Goal: Information Seeking & Learning: Check status

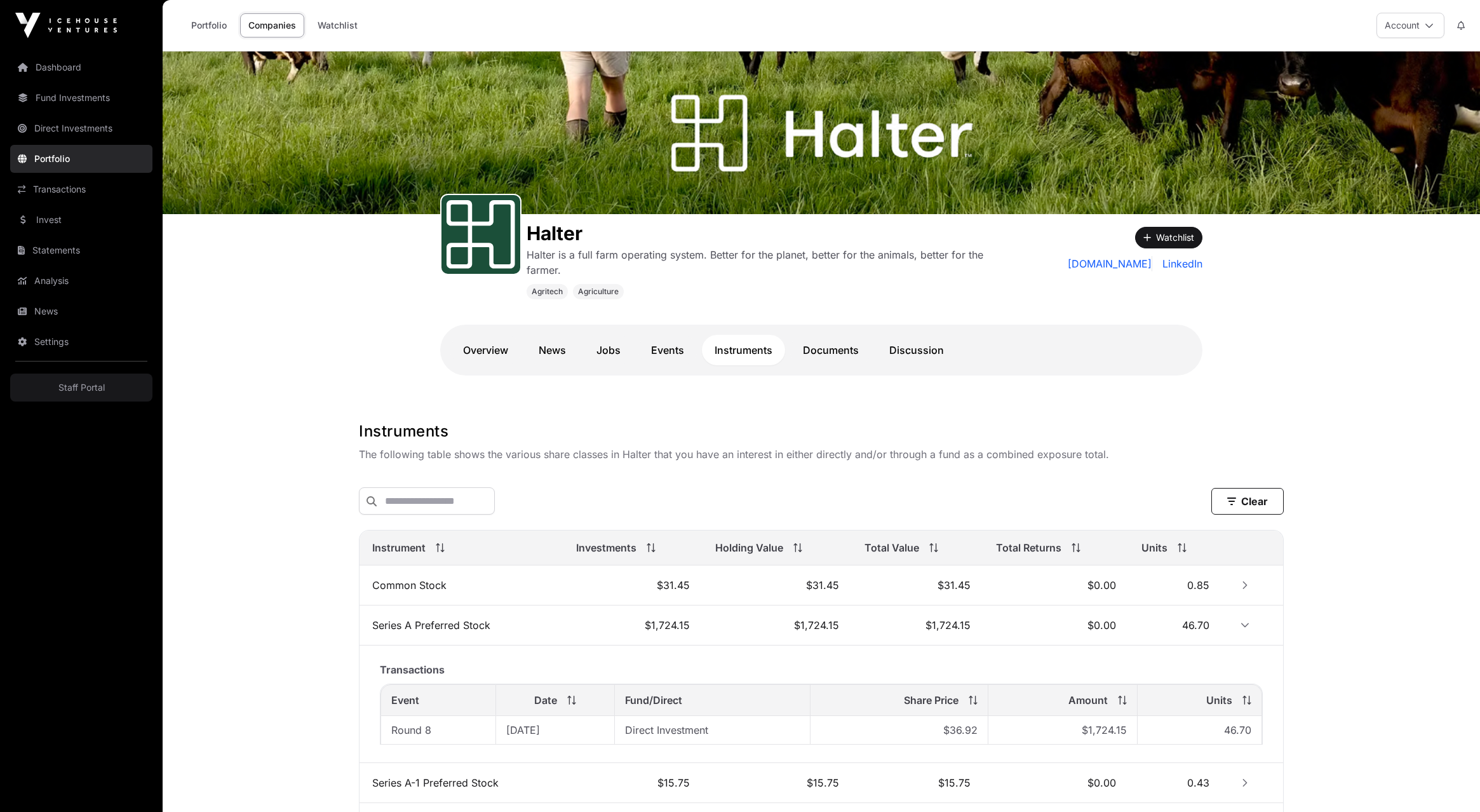
scroll to position [301, 0]
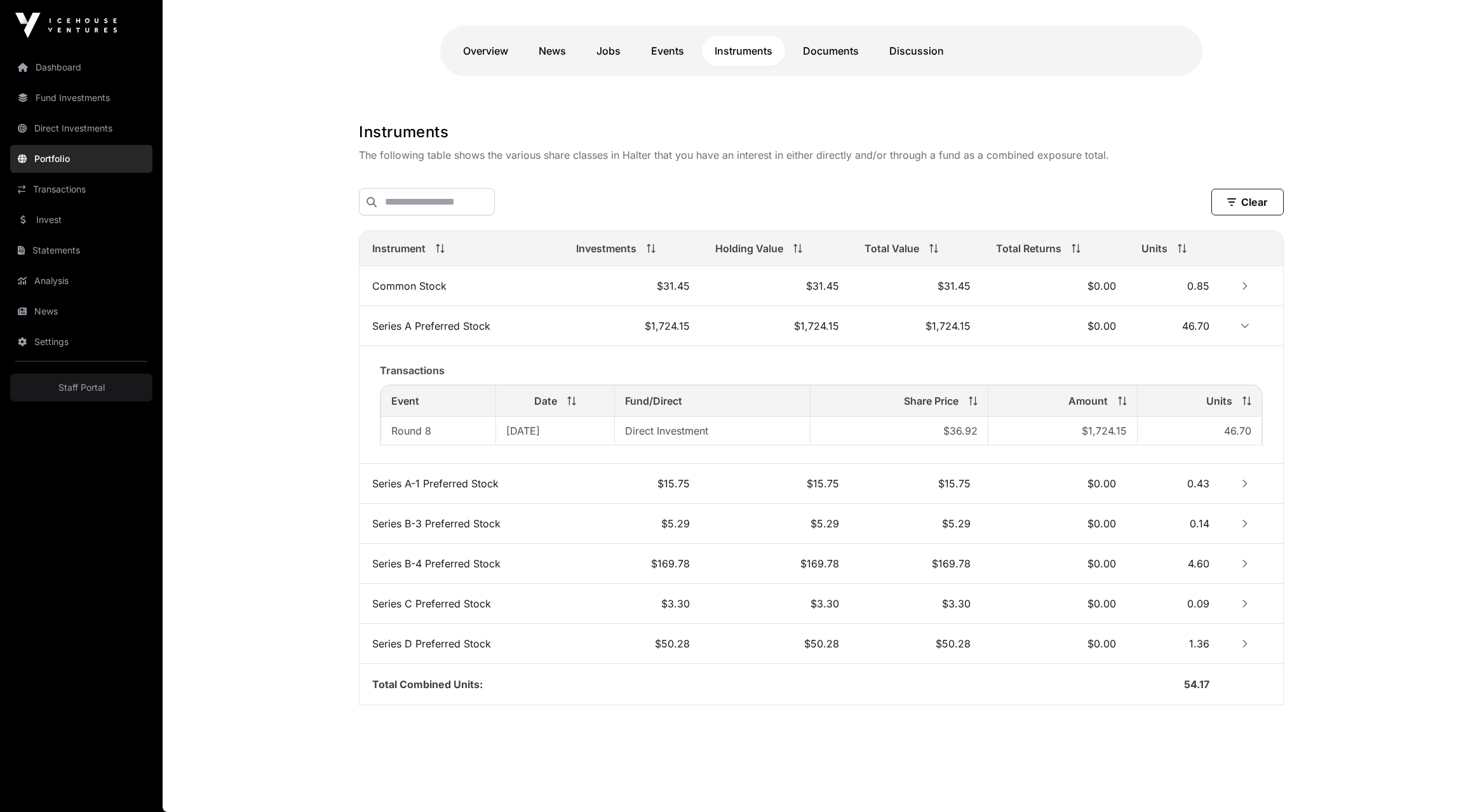
click at [866, 289] on td "$31.45" at bounding box center [917, 286] width 132 height 40
click at [1248, 279] on button "Row Collapsed" at bounding box center [1245, 286] width 21 height 21
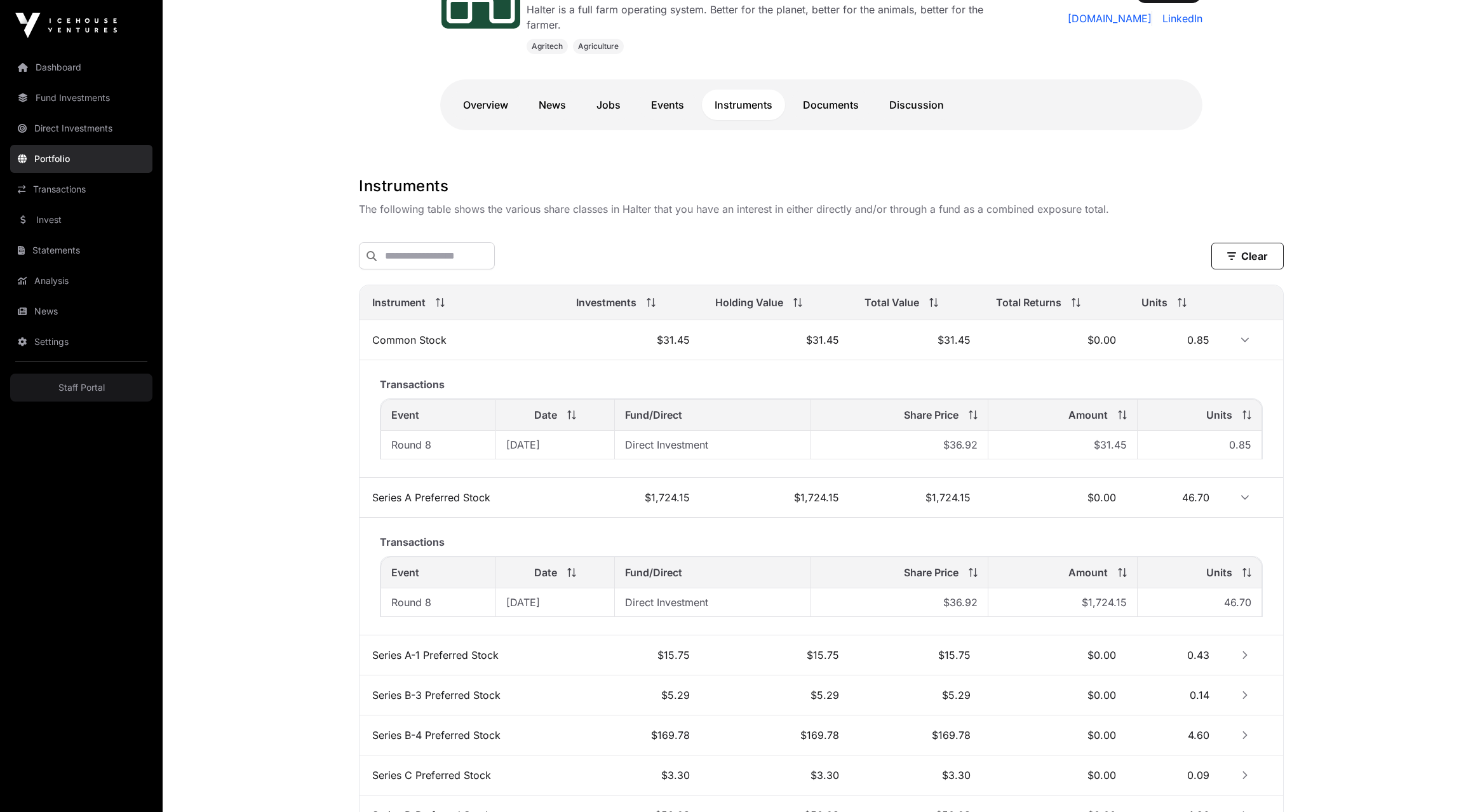
scroll to position [244, 0]
click at [1237, 344] on button "Row Expanded" at bounding box center [1245, 341] width 21 height 21
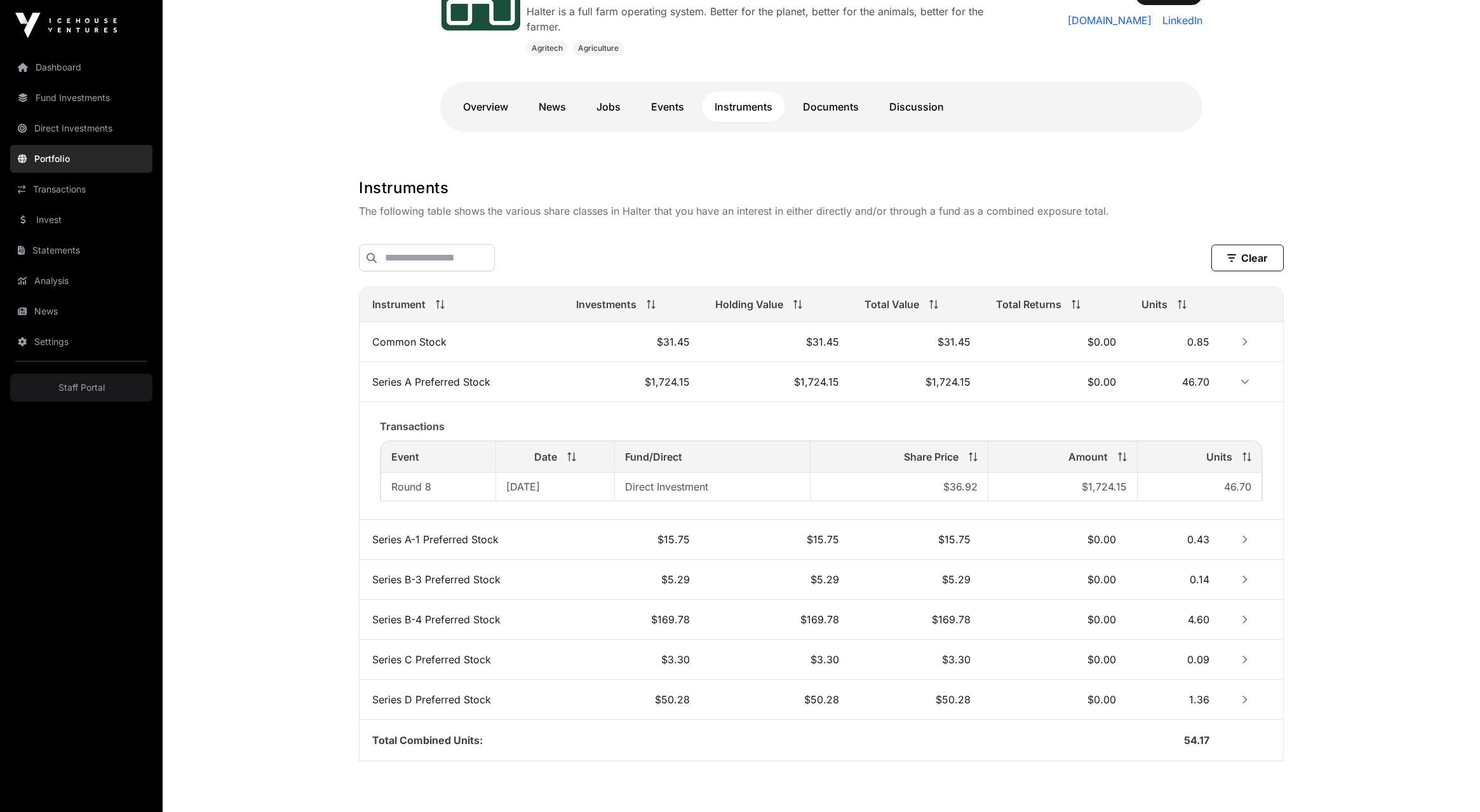
click at [1244, 388] on button "Row Expanded" at bounding box center [1245, 381] width 21 height 21
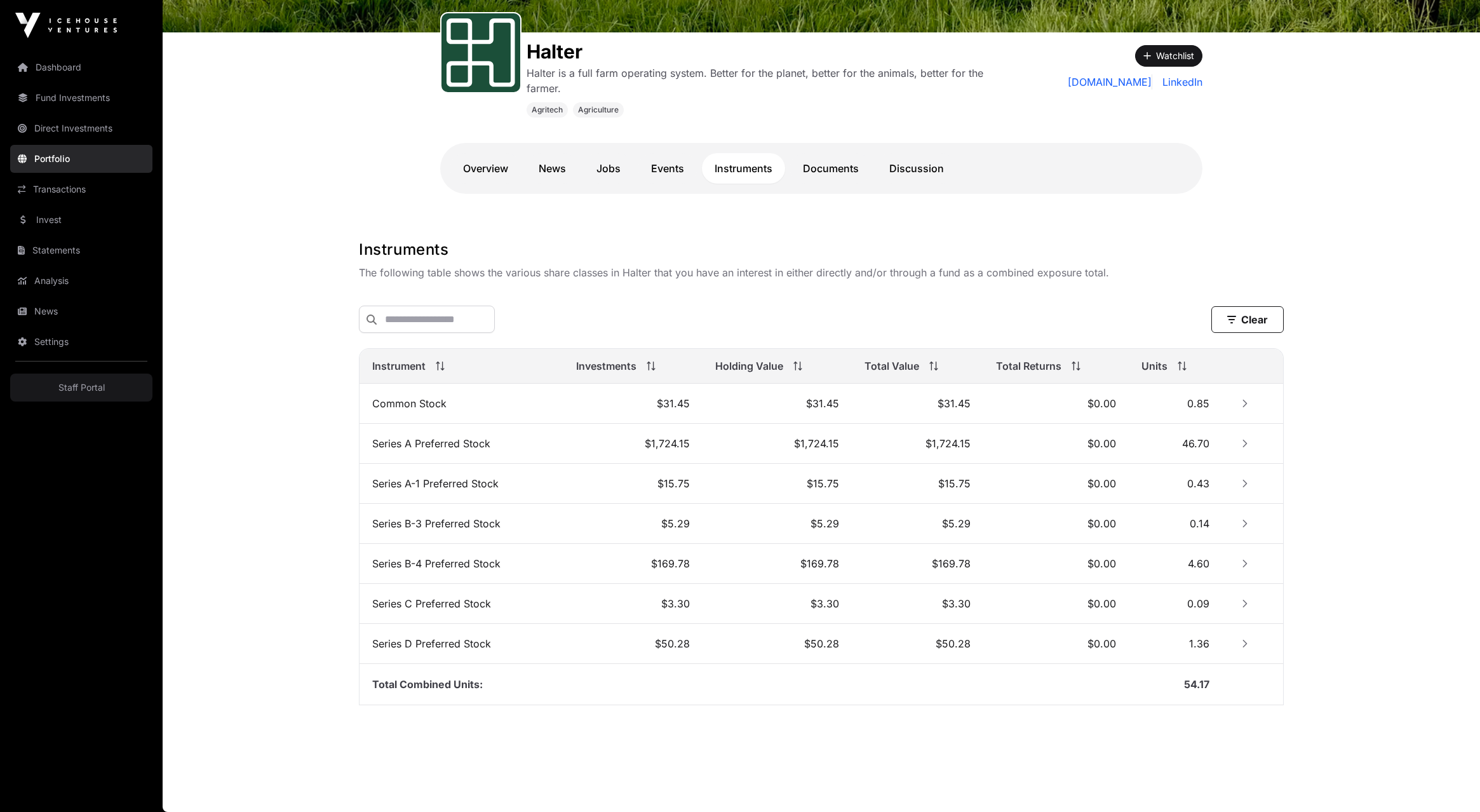
scroll to position [184, 0]
click at [683, 174] on link "Events" at bounding box center [667, 168] width 58 height 30
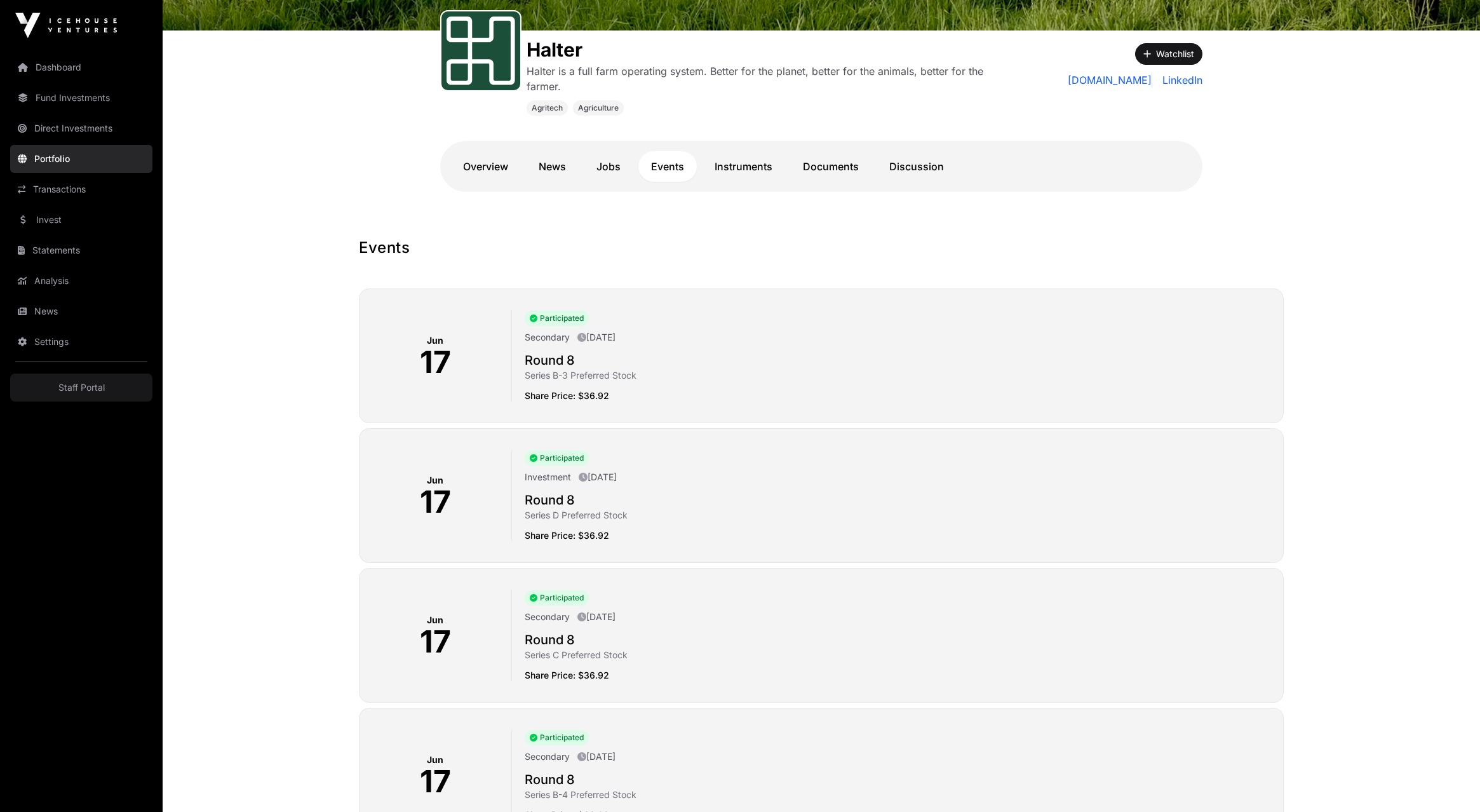
click at [746, 172] on link "Instruments" at bounding box center [743, 167] width 83 height 30
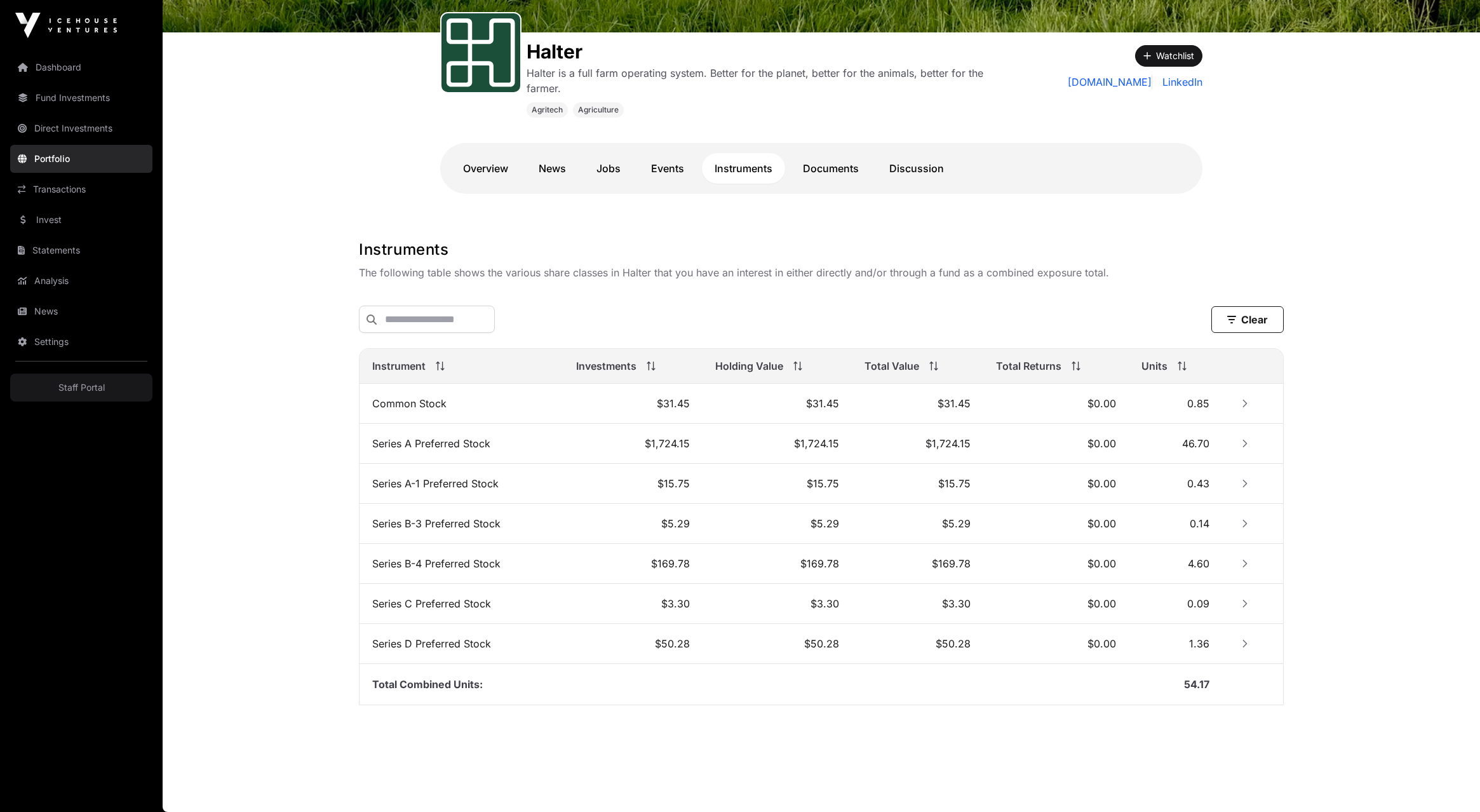
click at [1245, 441] on icon "Row Collapsed" at bounding box center [1245, 443] width 4 height 8
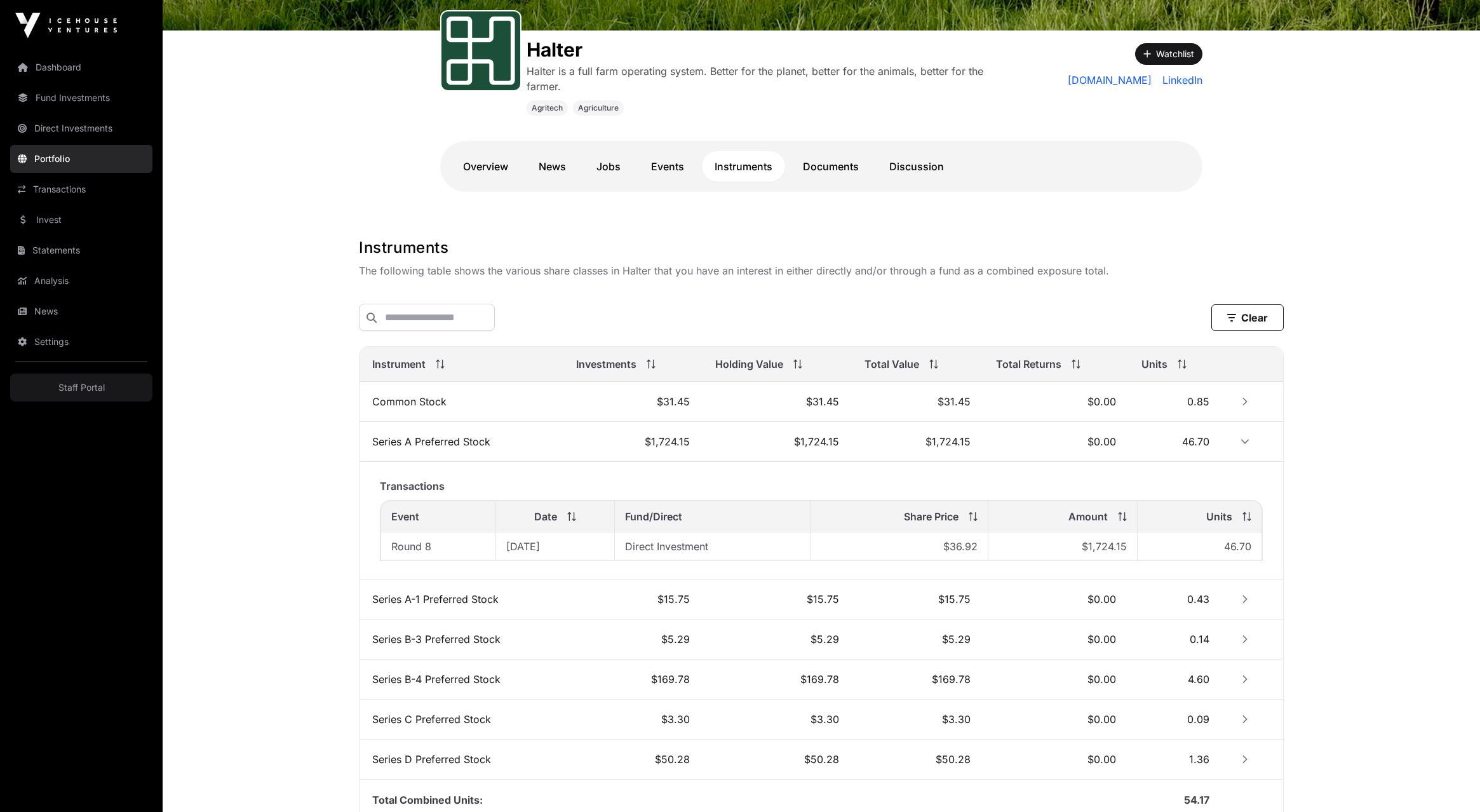
click at [1249, 440] on button "Row Expanded" at bounding box center [1245, 441] width 21 height 21
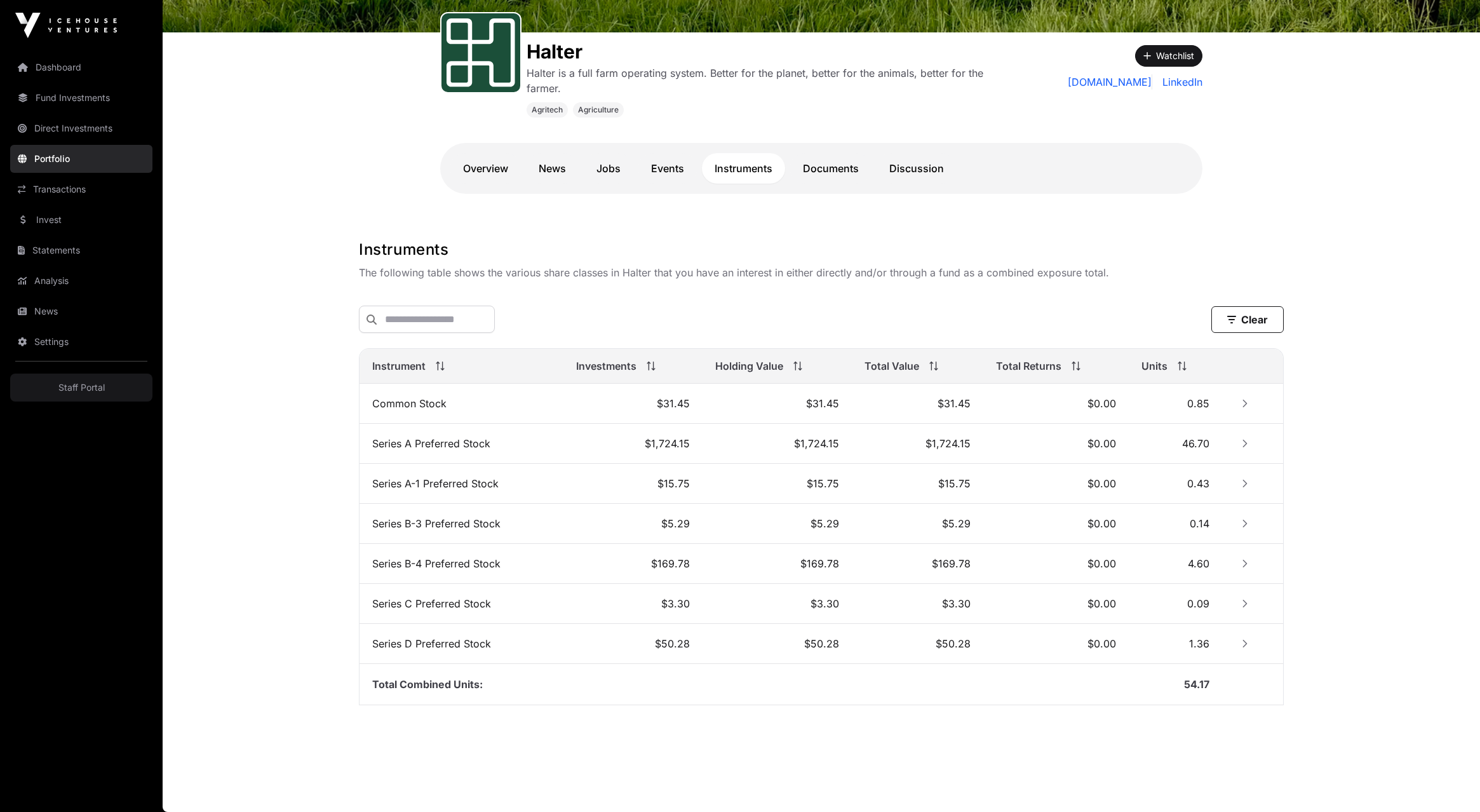
click at [1249, 440] on button "Row Collapsed" at bounding box center [1245, 443] width 21 height 21
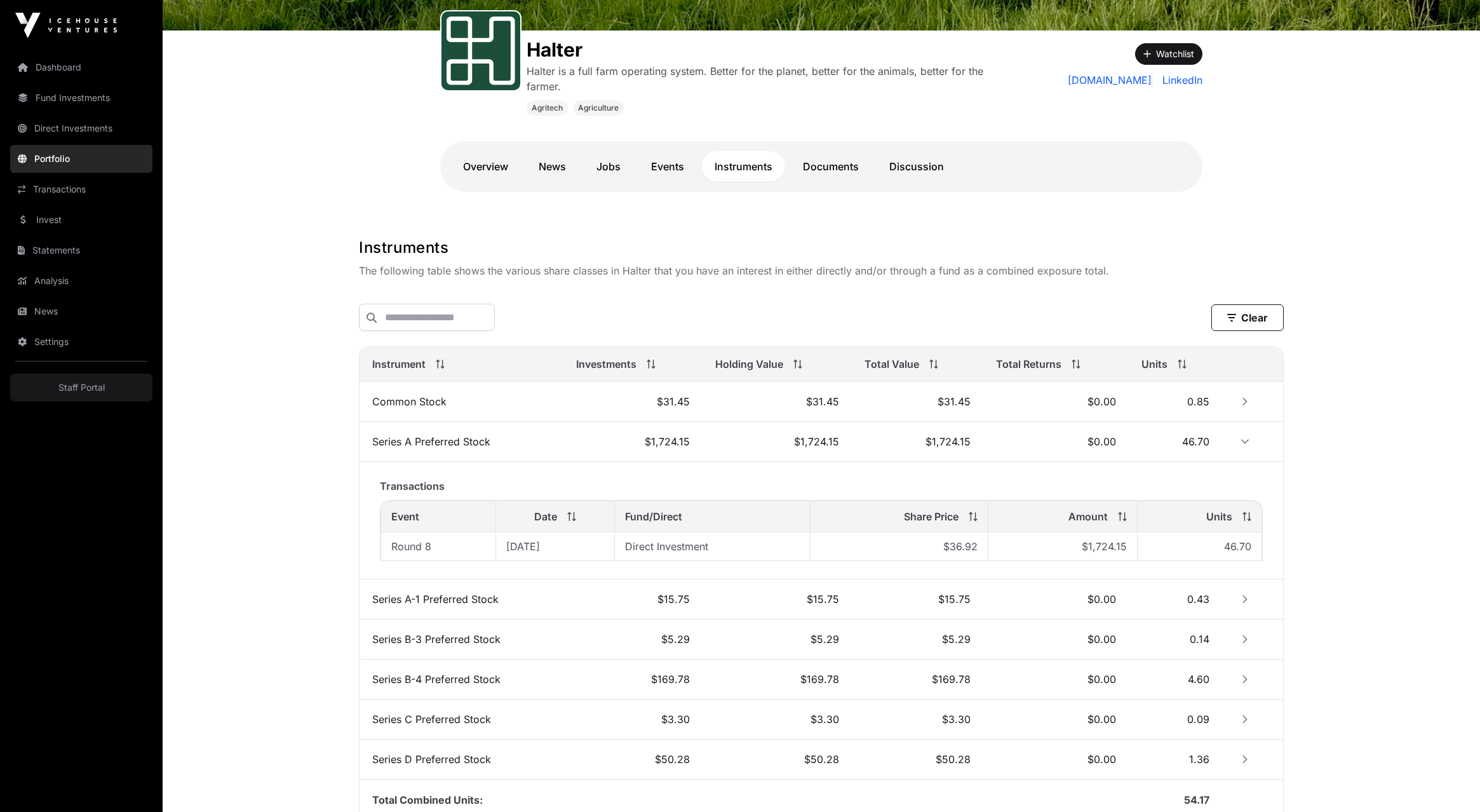
click at [1249, 440] on button "Row Expanded" at bounding box center [1245, 441] width 21 height 21
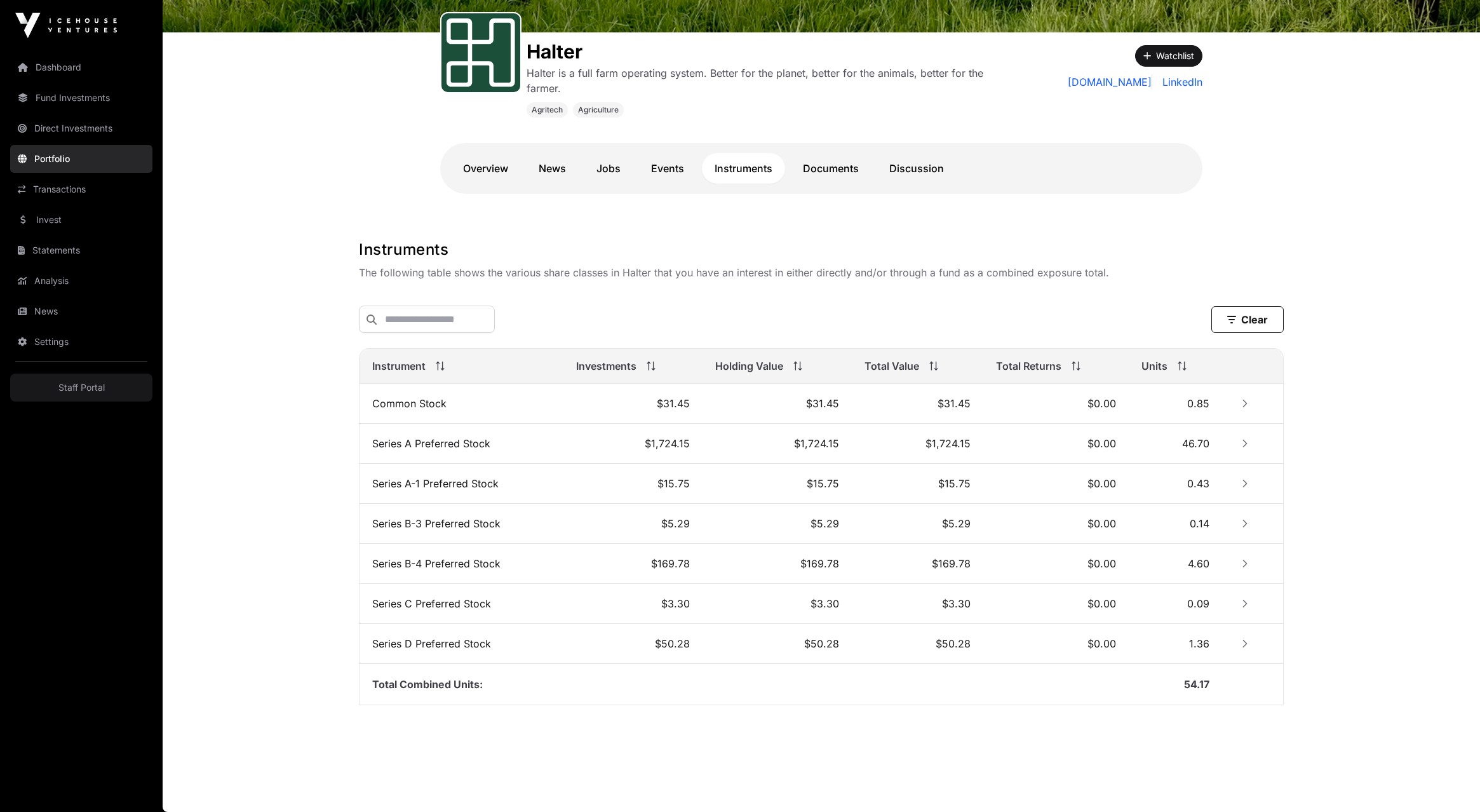
click at [1249, 440] on button "Row Collapsed" at bounding box center [1245, 443] width 21 height 21
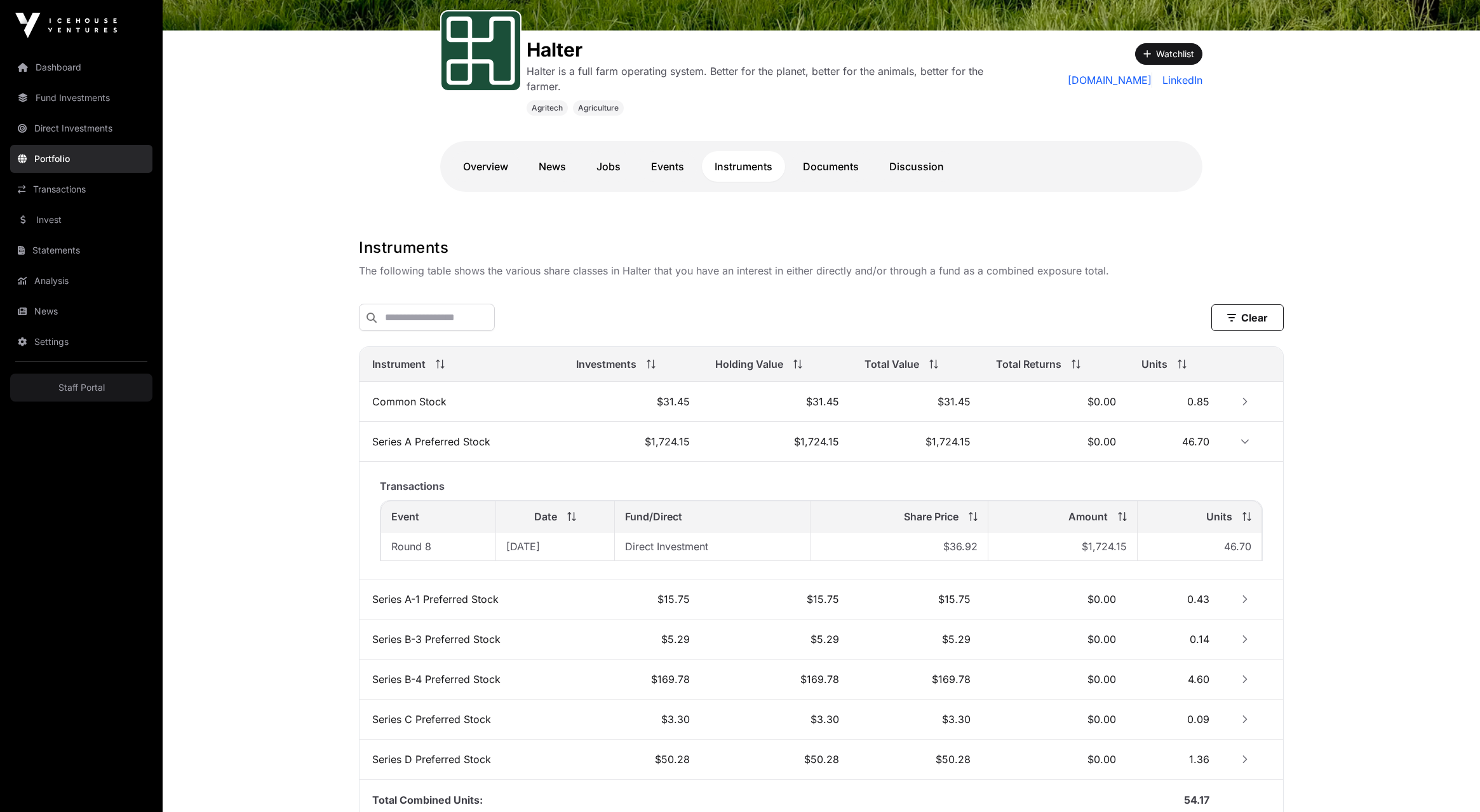
click at [1249, 440] on button "Row Expanded" at bounding box center [1245, 441] width 21 height 21
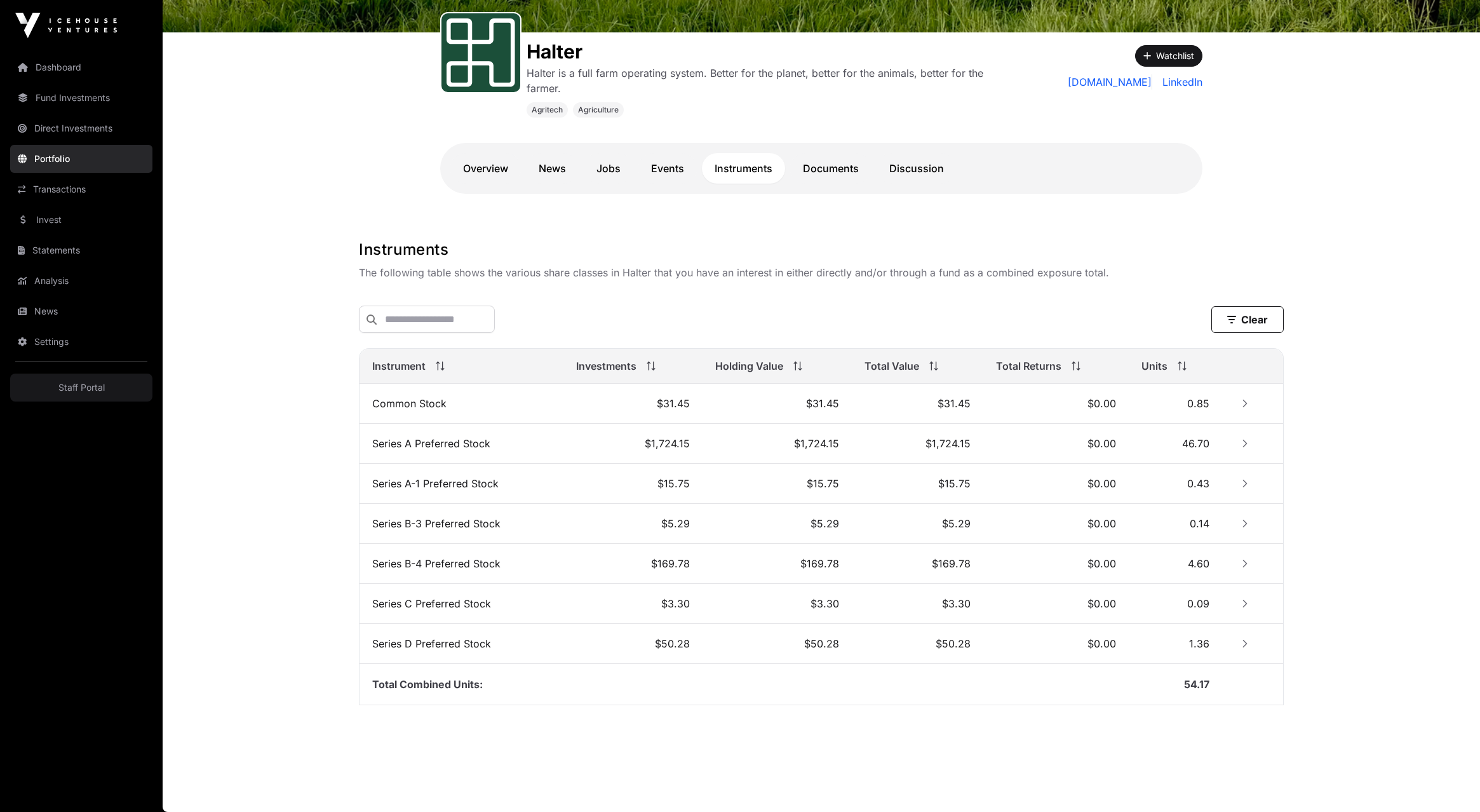
click at [676, 169] on link "Events" at bounding box center [667, 168] width 58 height 30
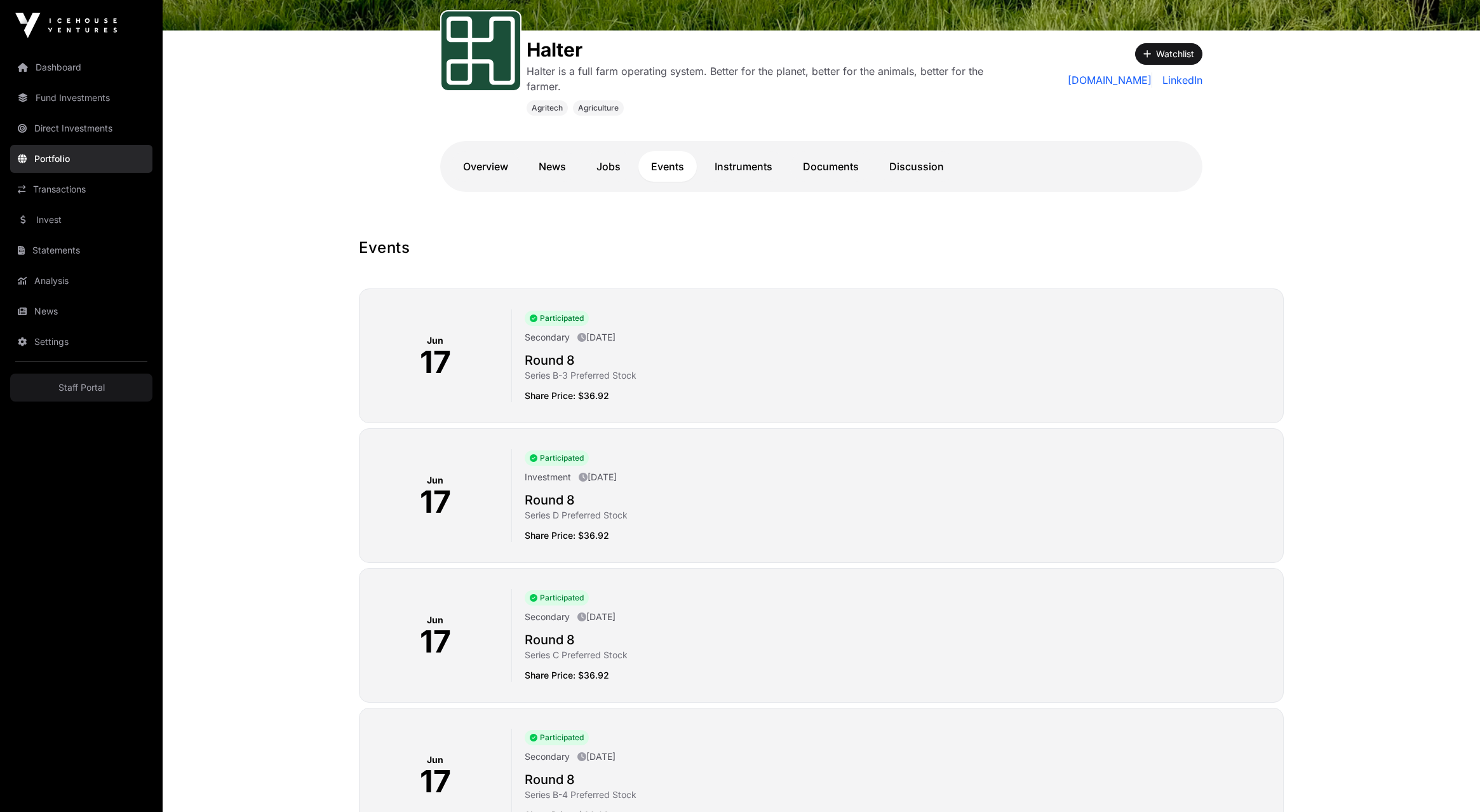
click at [737, 438] on div "[DATE] Participated Investment [DATE] Round 8 Series D Preferred Stock Share Pr…" at bounding box center [821, 495] width 925 height 134
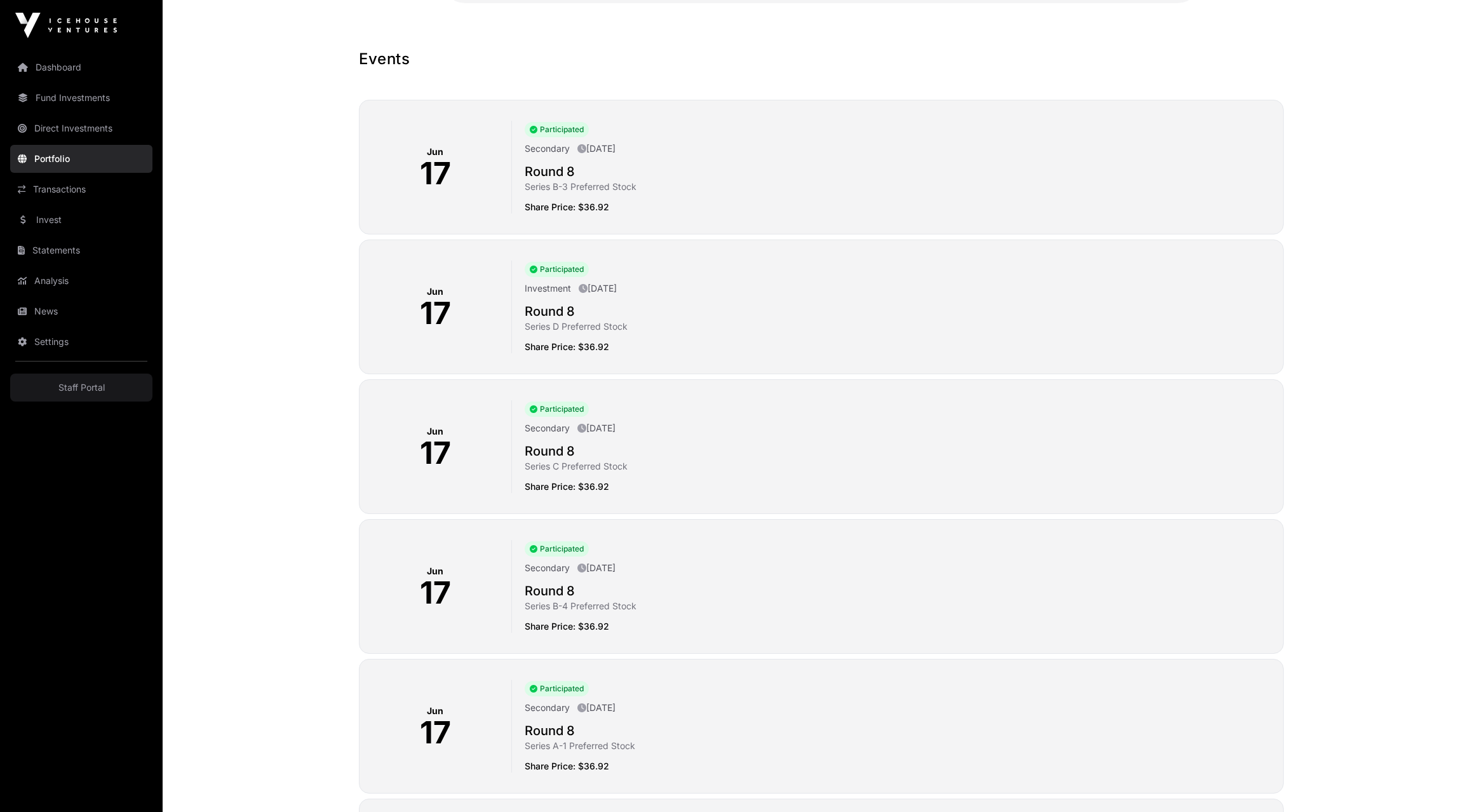
scroll to position [379, 0]
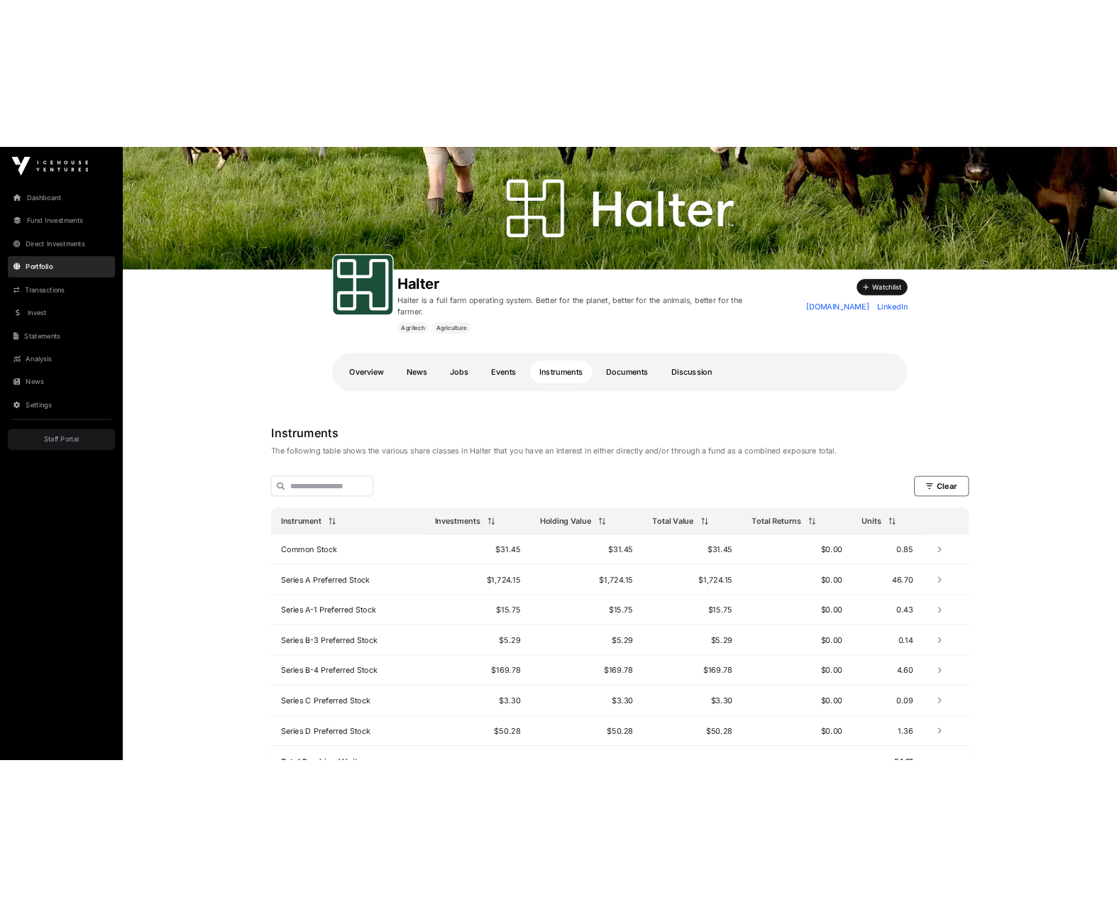
scroll to position [128, 0]
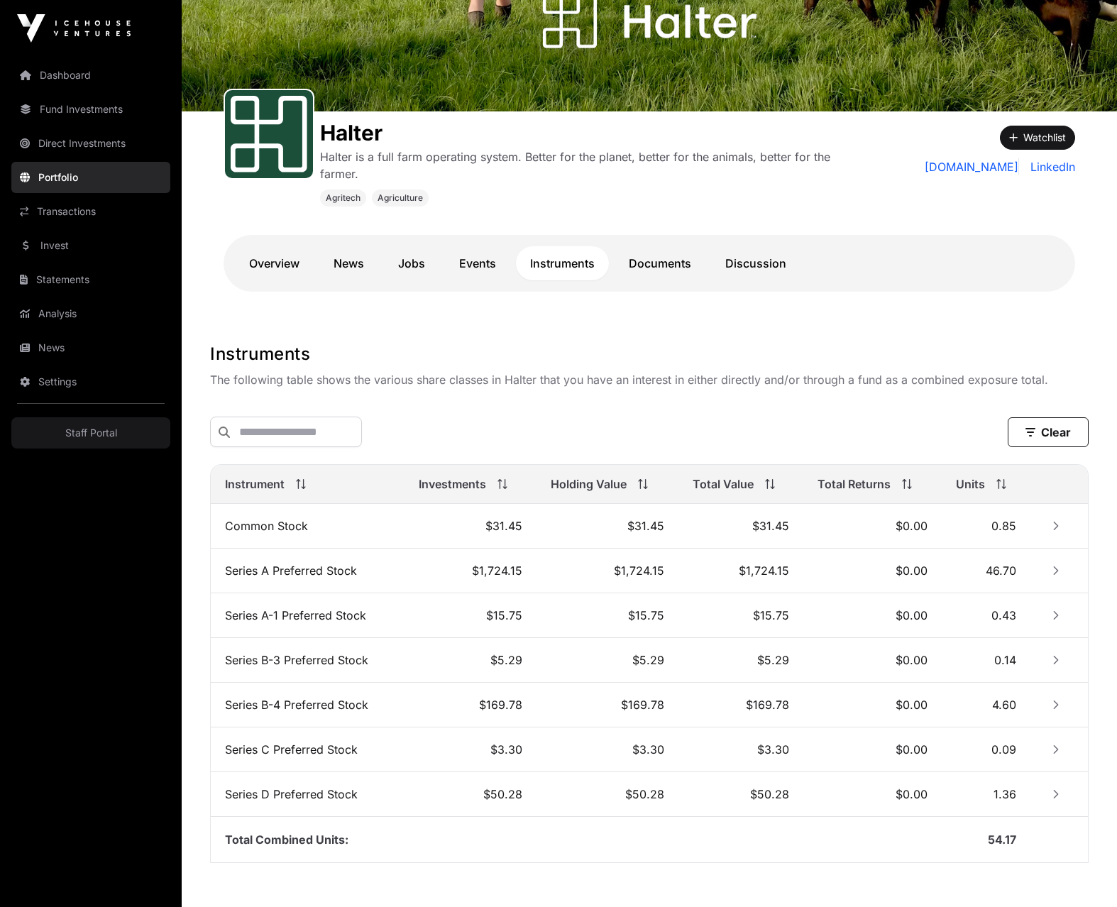
click at [1052, 522] on icon "Row Collapsed" at bounding box center [1056, 526] width 10 height 10
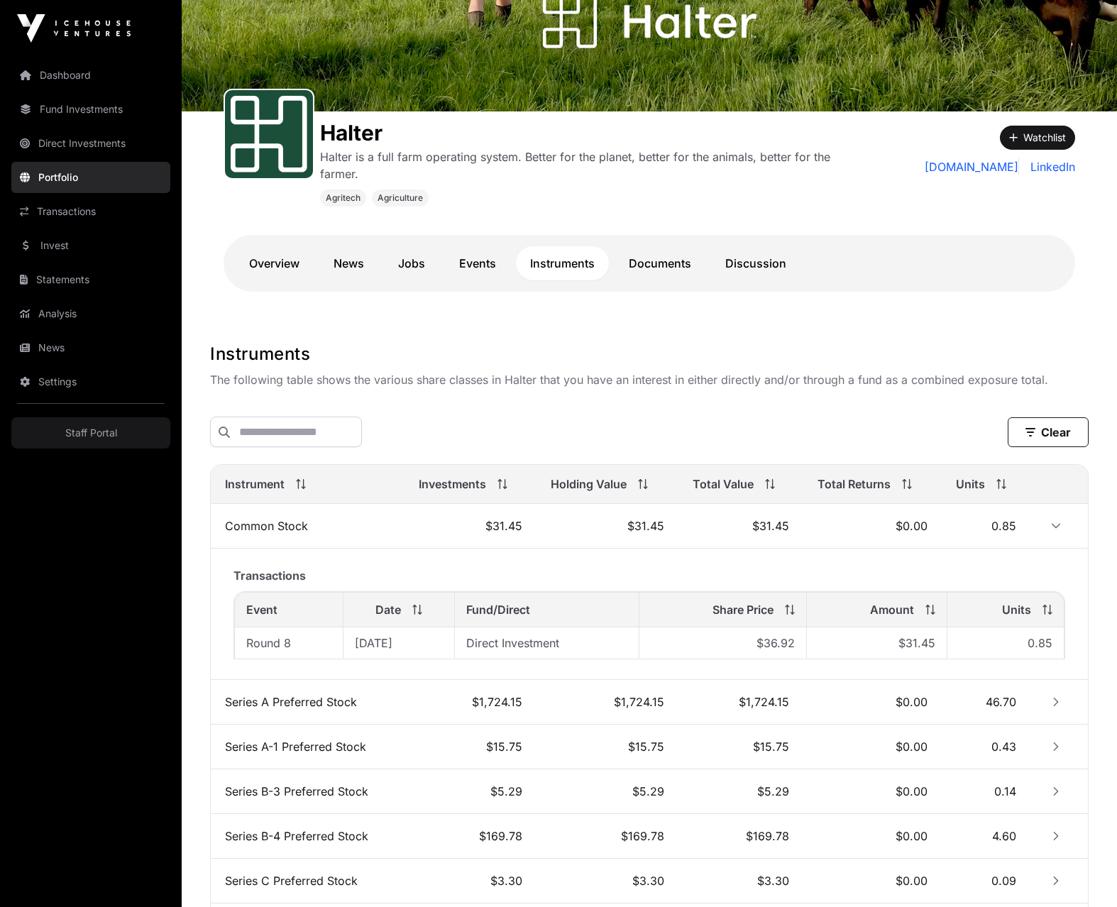
click at [1053, 528] on icon "Row Expanded" at bounding box center [1055, 525] width 9 height 5
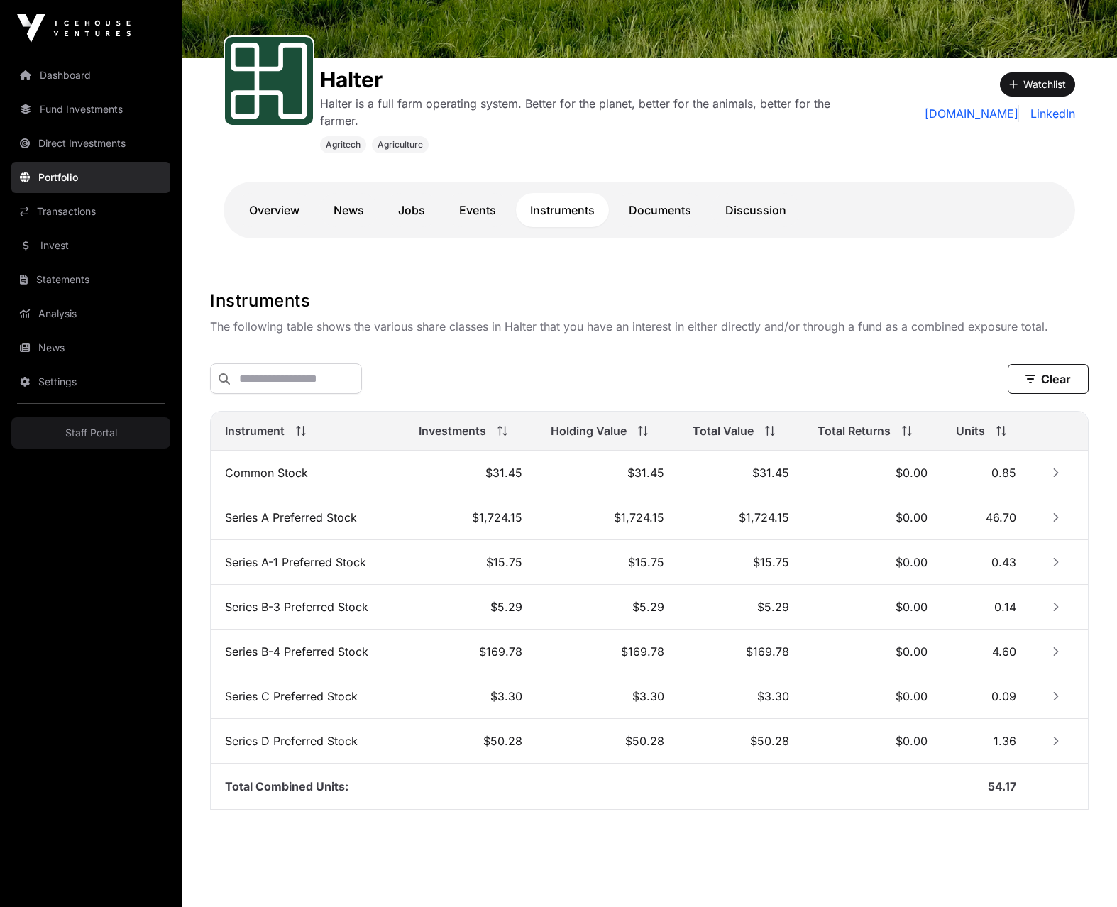
scroll to position [205, 0]
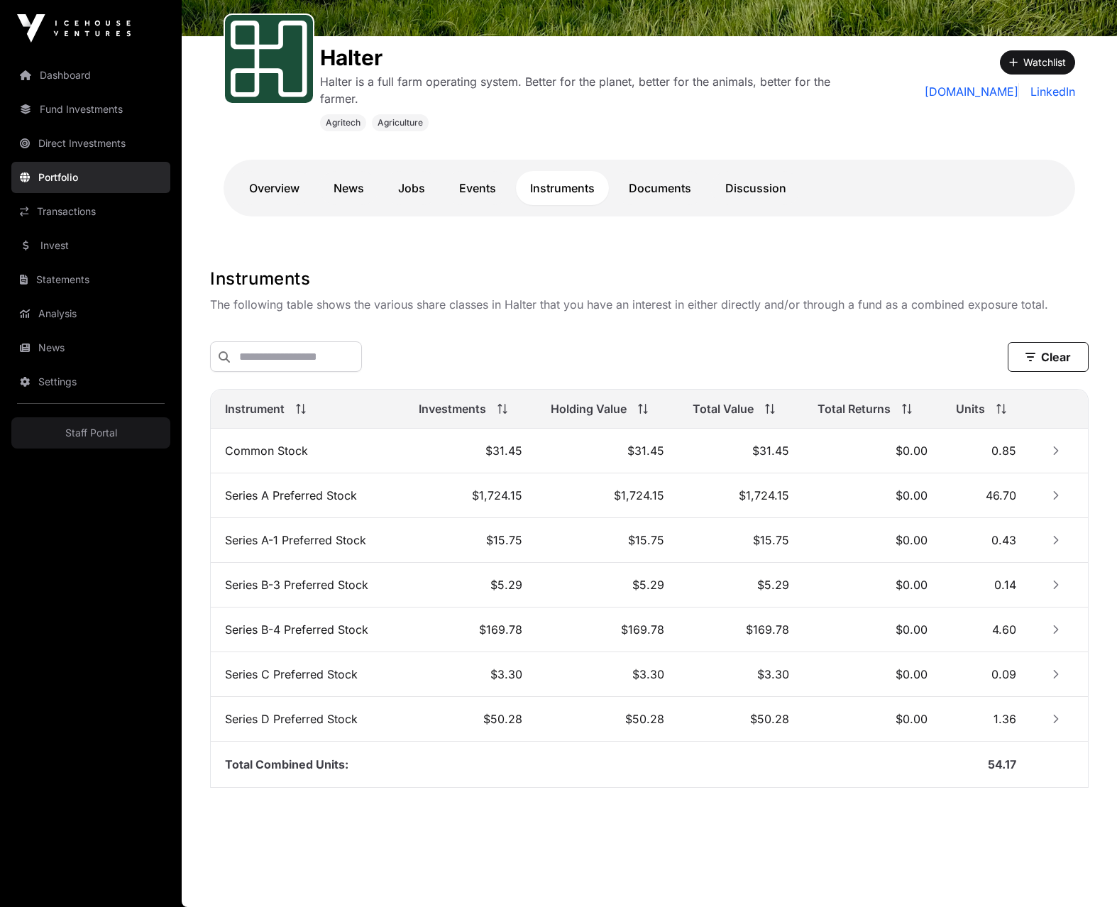
click at [1061, 459] on button "Row Collapsed" at bounding box center [1055, 450] width 23 height 23
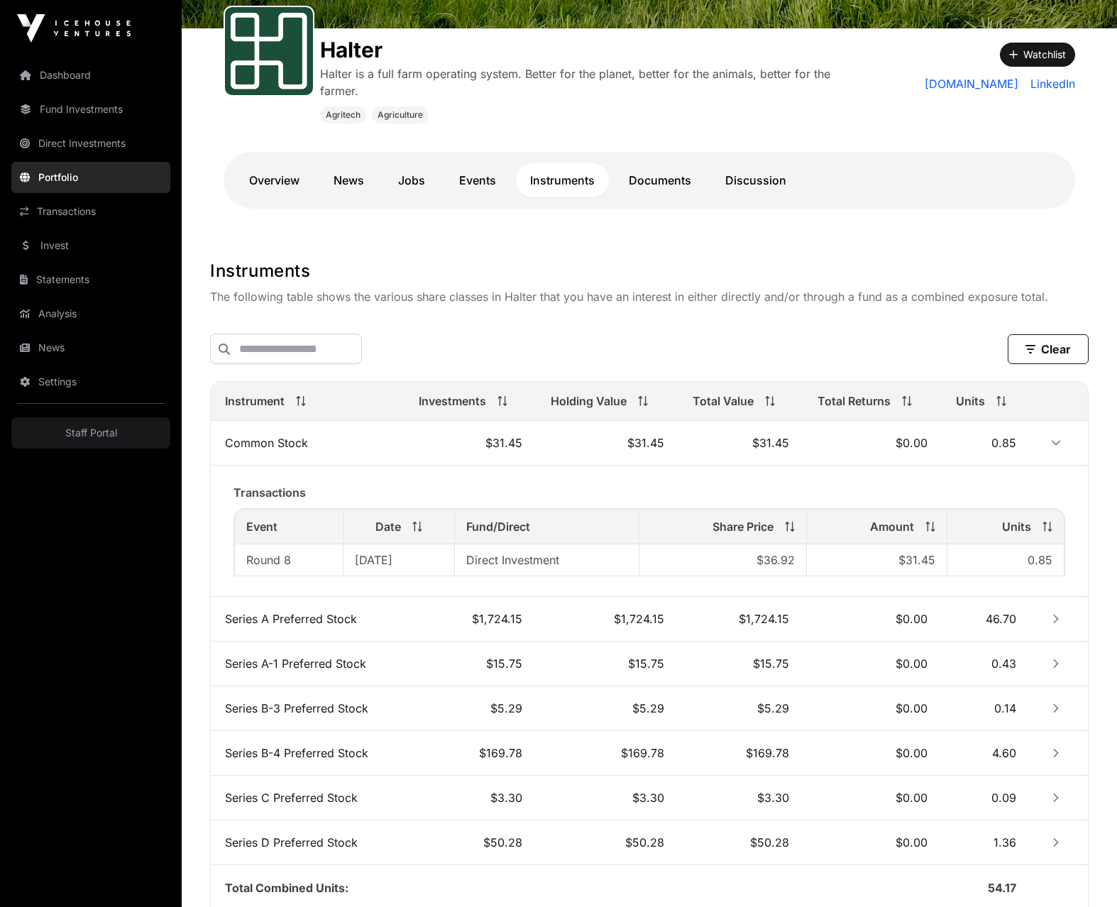
scroll to position [210, 0]
click at [1019, 354] on button "Clear" at bounding box center [1047, 350] width 81 height 30
click at [303, 345] on input "text" at bounding box center [286, 349] width 152 height 31
click at [285, 348] on input "text" at bounding box center [286, 349] width 152 height 31
click at [338, 328] on div "Clear" at bounding box center [649, 349] width 878 height 53
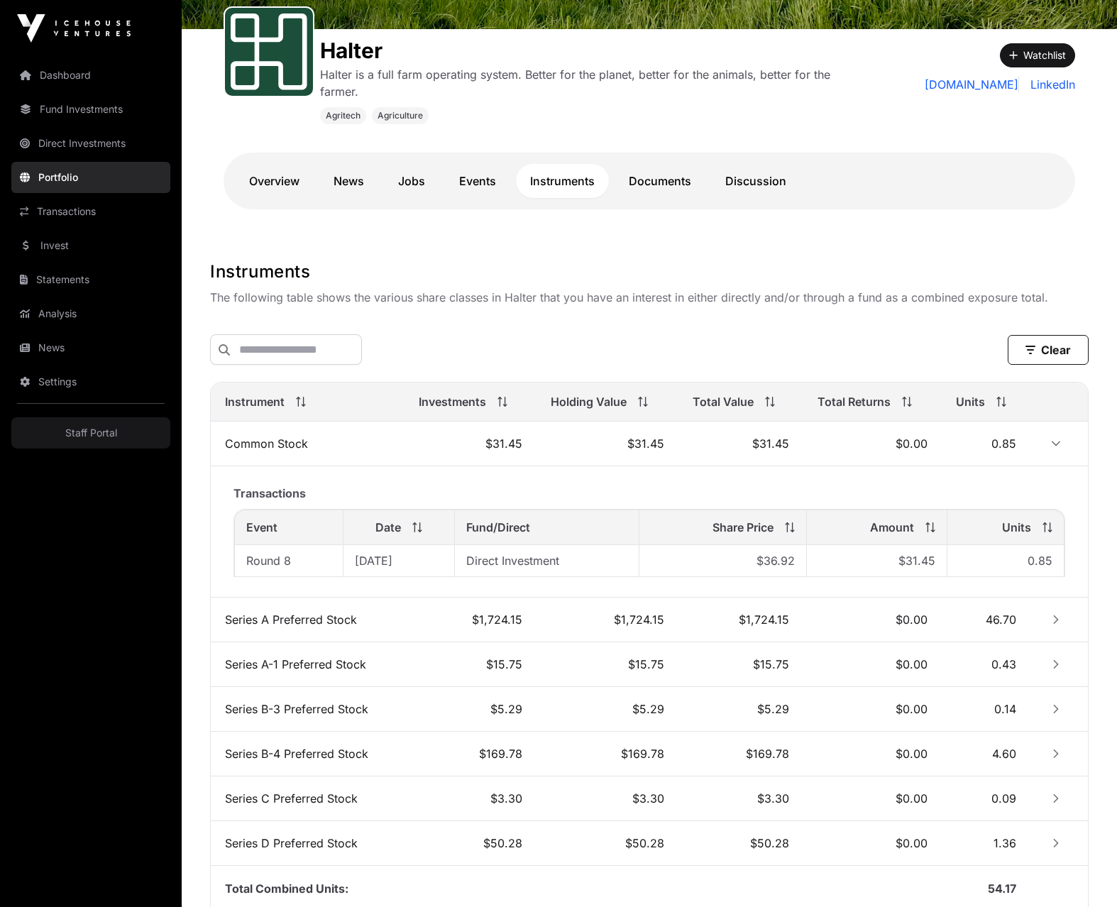
click at [1053, 448] on icon "Row Expanded" at bounding box center [1056, 443] width 10 height 10
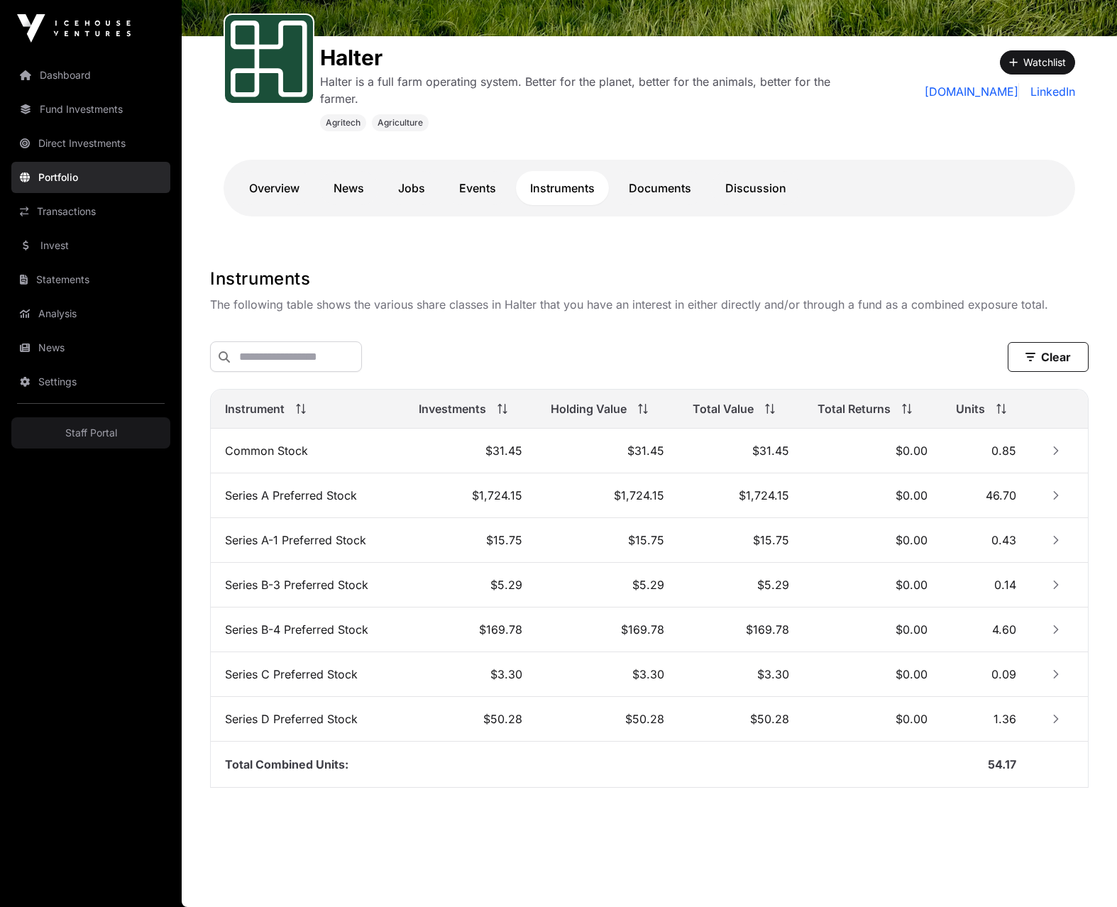
scroll to position [205, 0]
click at [1056, 450] on icon "Row Collapsed" at bounding box center [1055, 450] width 5 height 9
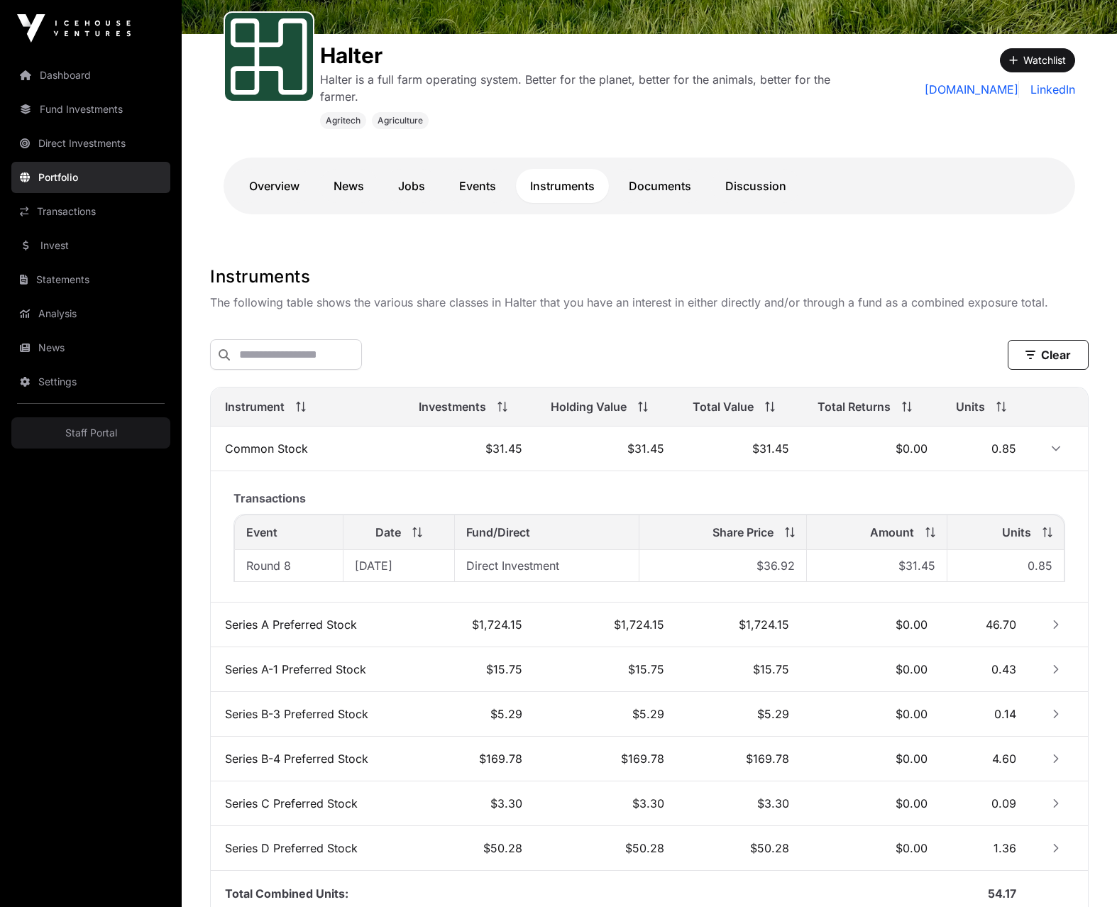
scroll to position [210, 0]
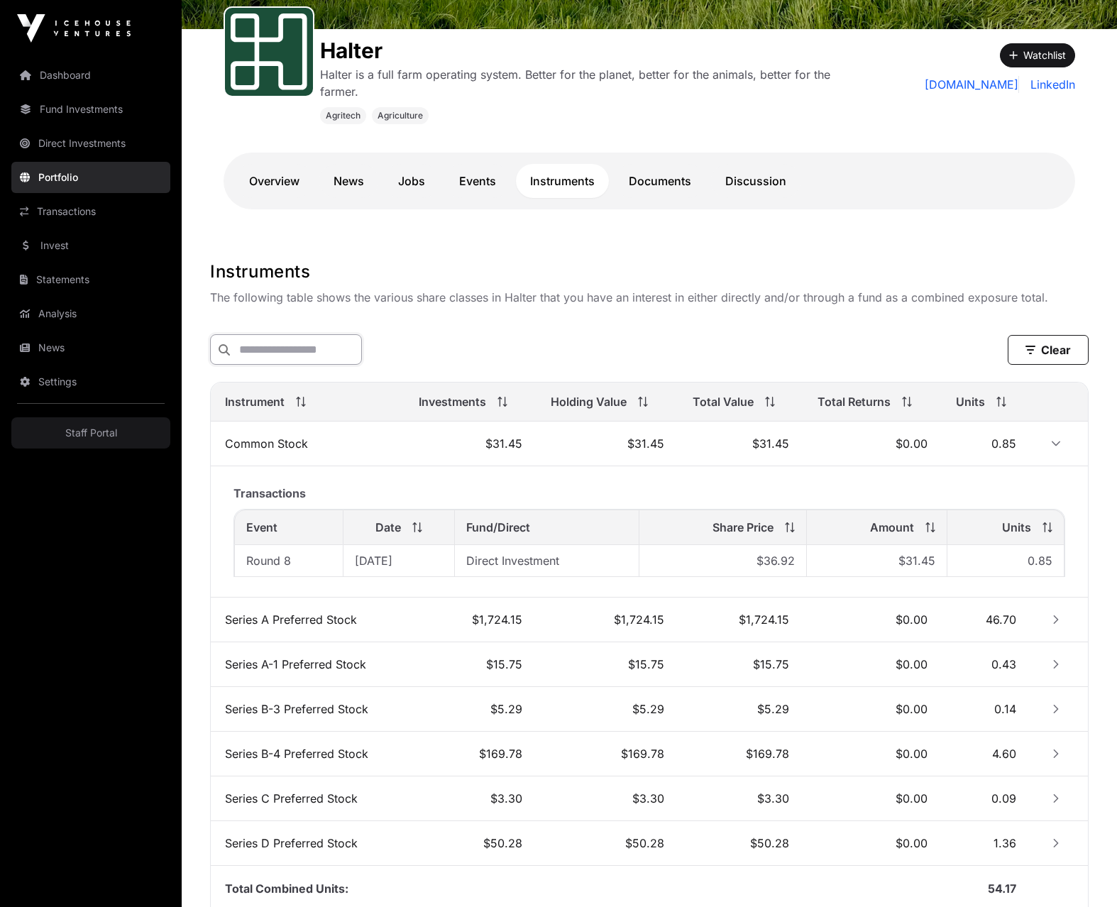
click at [314, 354] on input "text" at bounding box center [286, 349] width 152 height 31
click at [1053, 621] on icon "Row Collapsed" at bounding box center [1056, 619] width 10 height 10
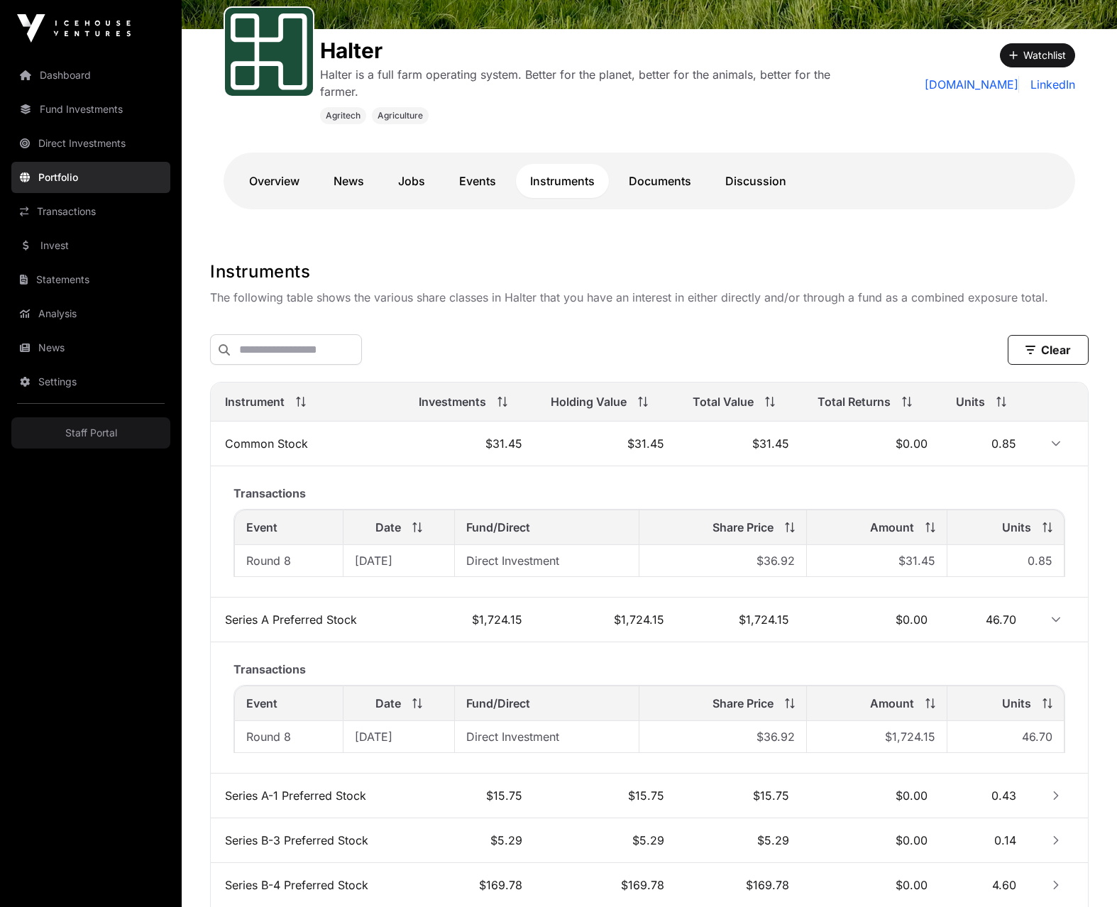
click at [1054, 799] on icon "Row Collapsed" at bounding box center [1055, 795] width 5 height 9
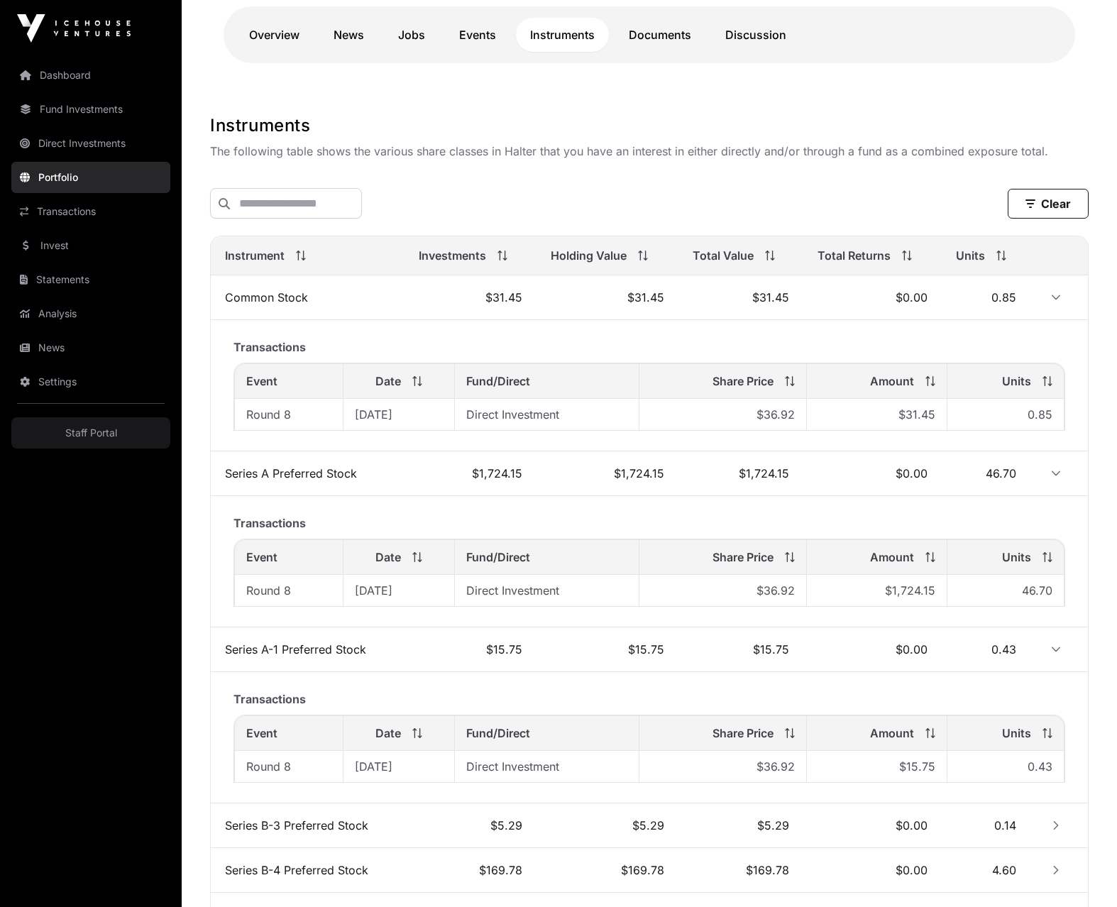
scroll to position [377, 0]
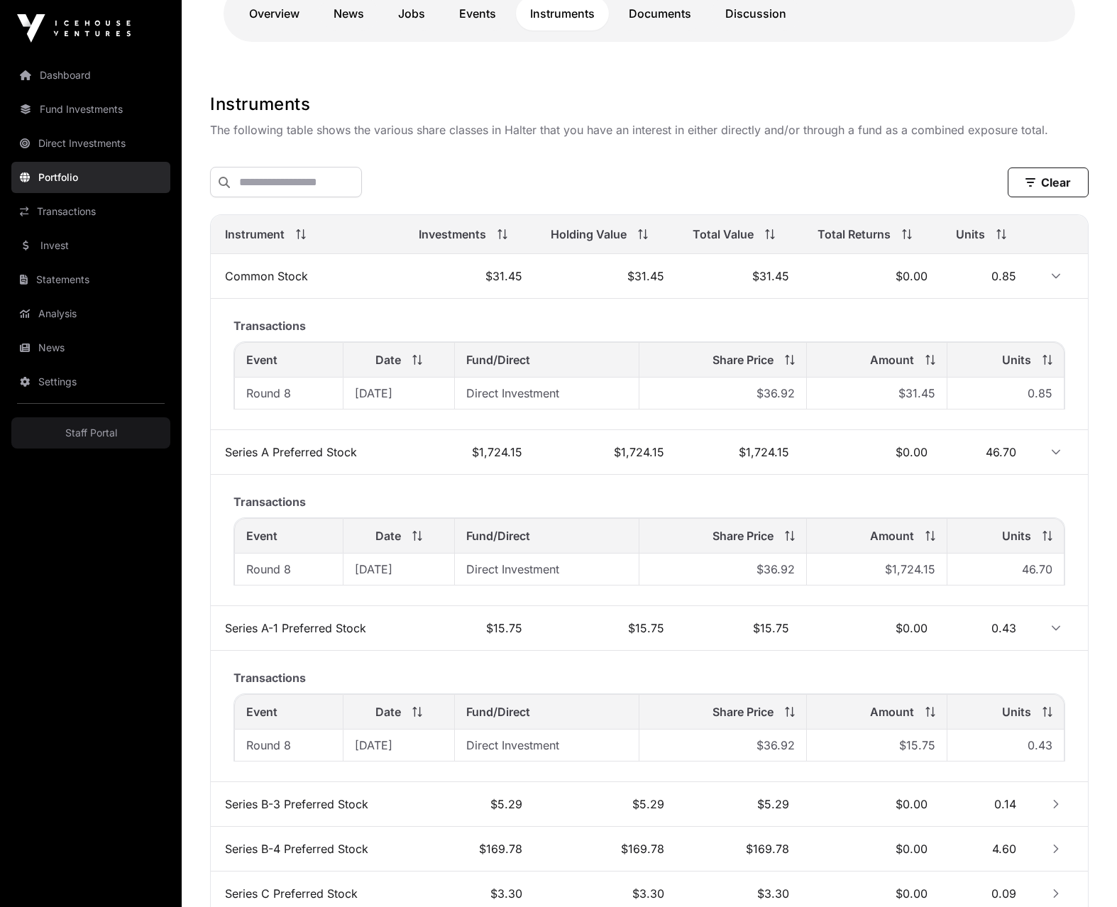
click at [1057, 807] on icon "Row Collapsed" at bounding box center [1056, 804] width 10 height 10
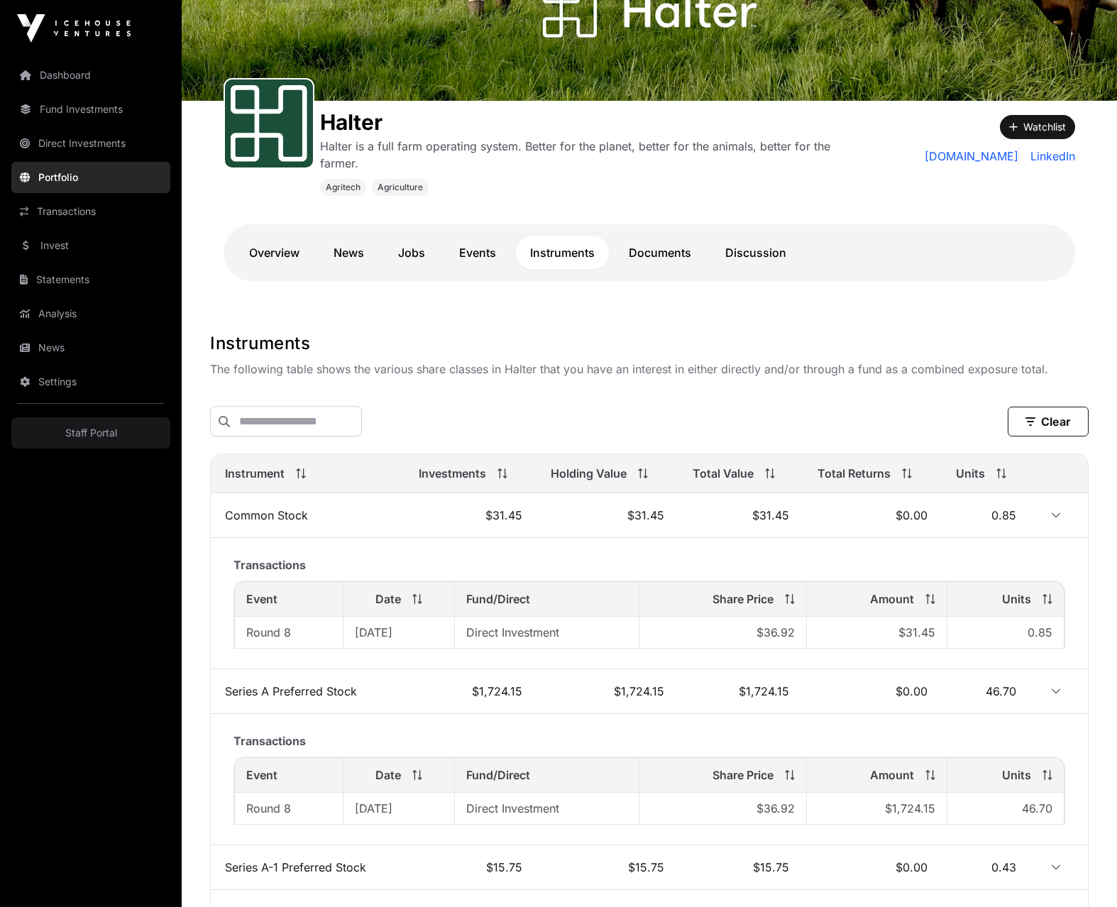
scroll to position [140, 0]
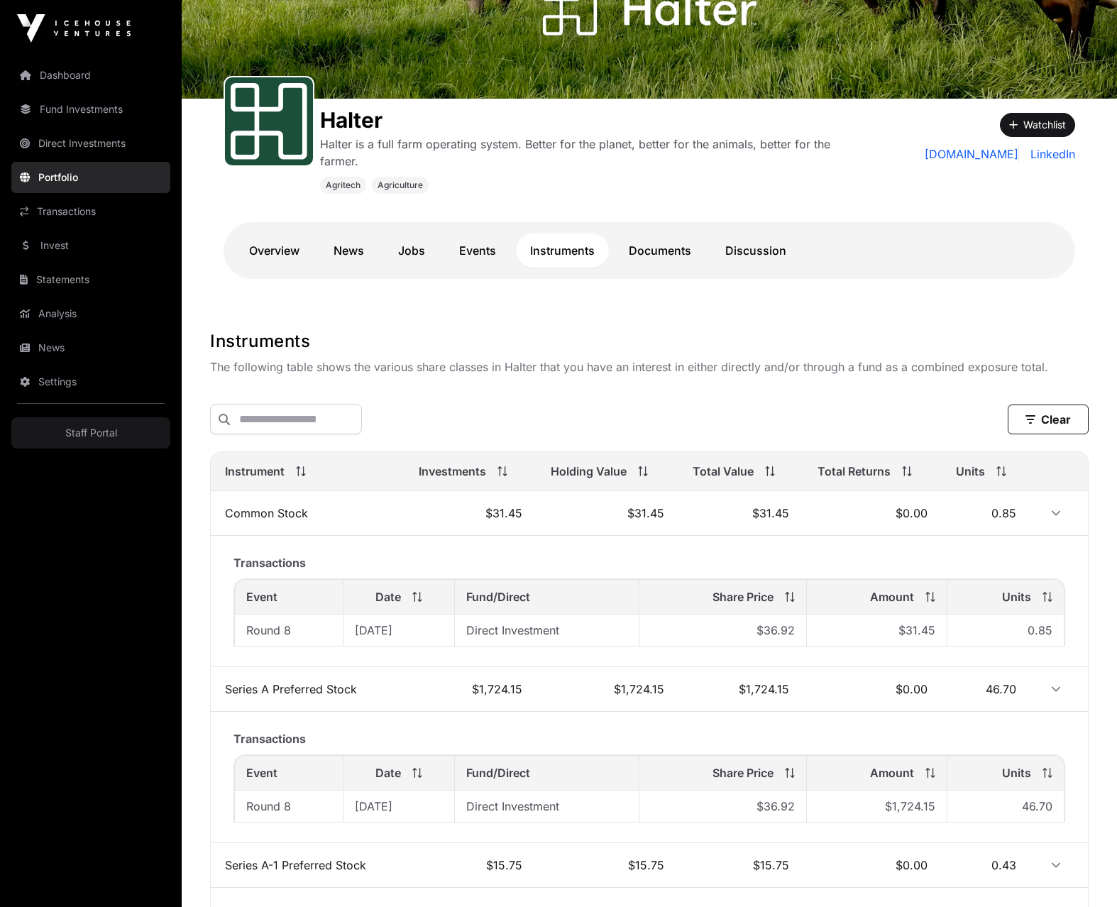
click at [417, 599] on icon at bounding box center [417, 597] width 10 height 10
click at [422, 599] on icon at bounding box center [417, 597] width 10 height 10
